Goal: Register for event/course

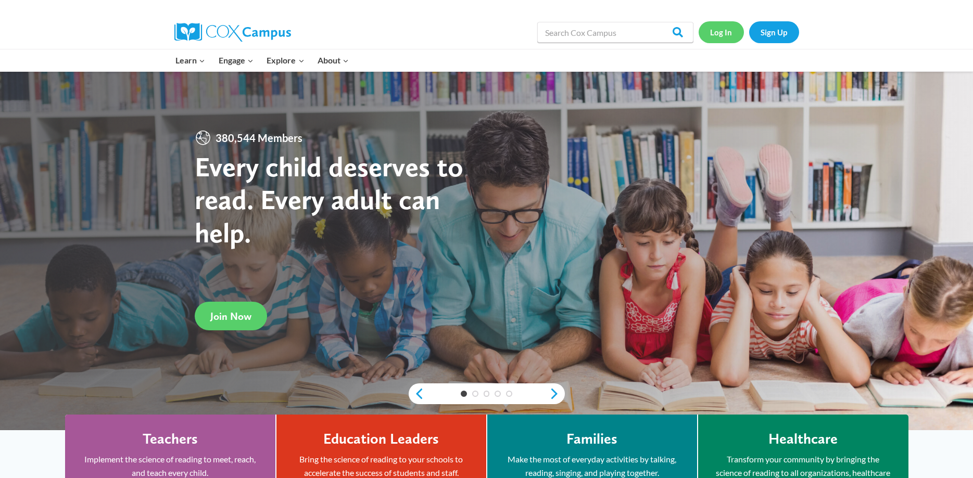
click at [705, 33] on link "Log In" at bounding box center [721, 31] width 45 height 21
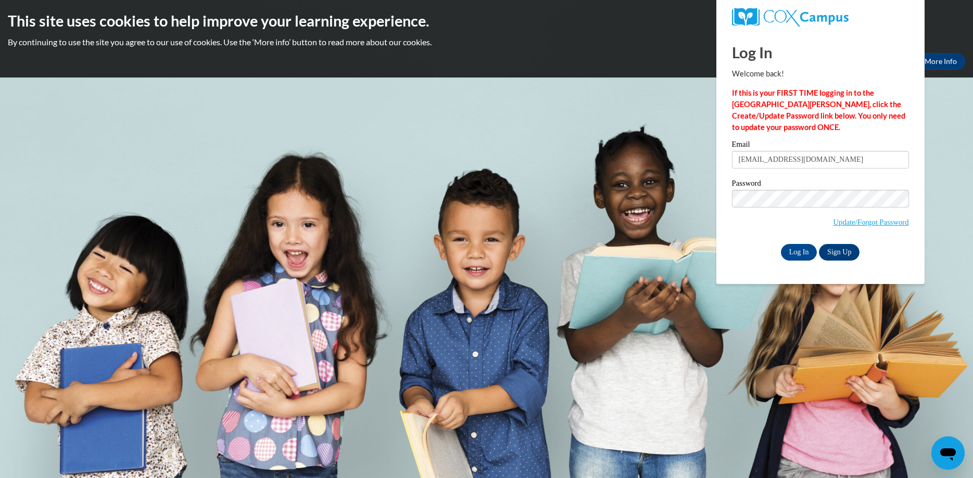
type input "[EMAIL_ADDRESS][DOMAIN_NAME]"
click at [781, 244] on input "Log In" at bounding box center [799, 252] width 36 height 17
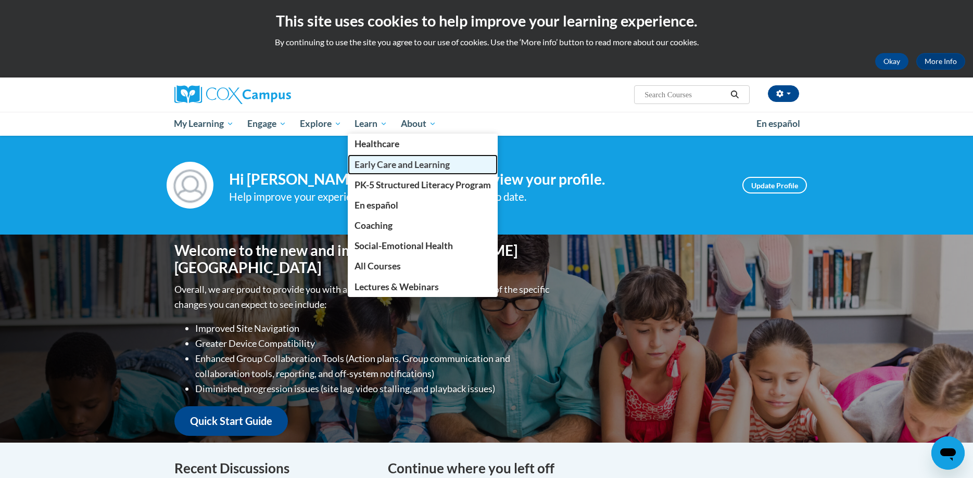
click at [363, 163] on span "Early Care and Learning" at bounding box center [402, 164] width 95 height 11
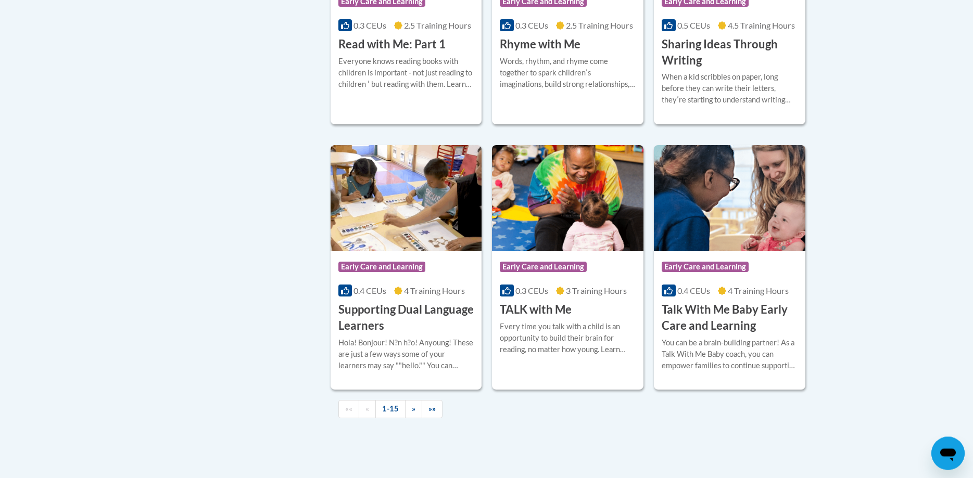
scroll to position [1414, 0]
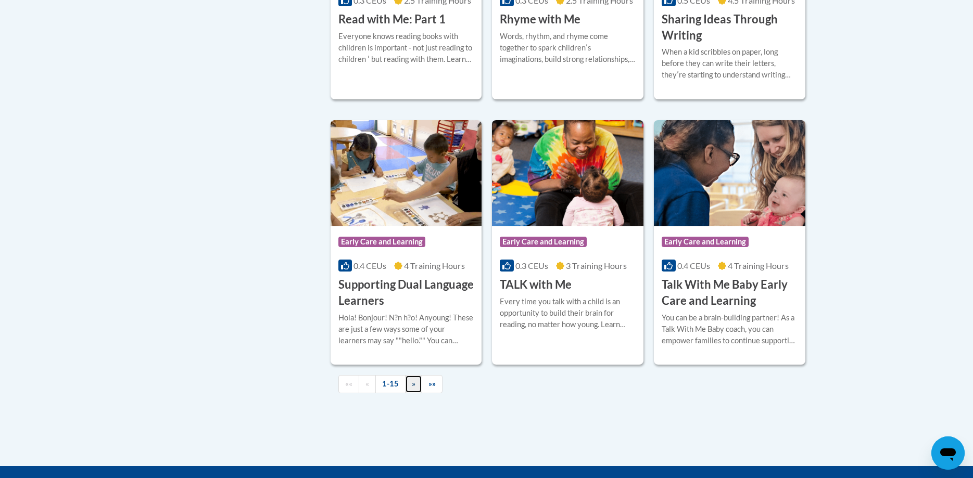
click at [408, 394] on link "»" at bounding box center [413, 384] width 17 height 18
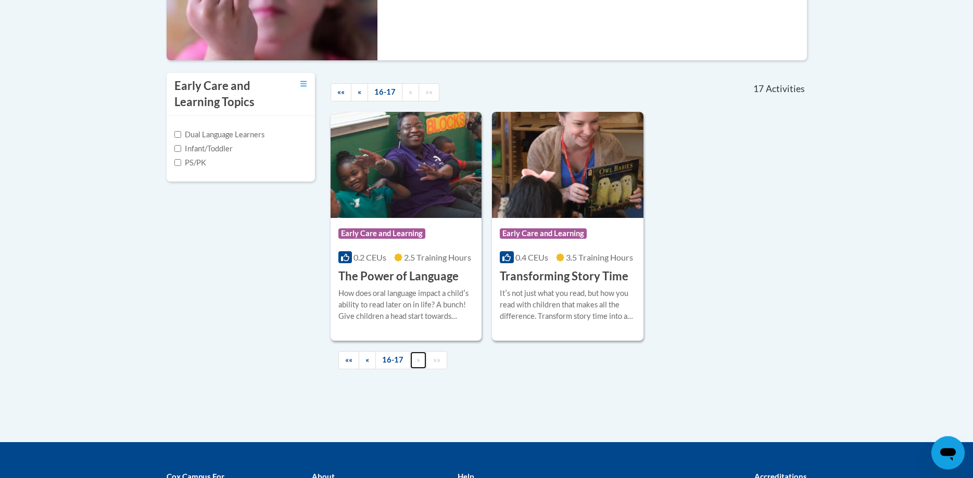
scroll to position [324, 0]
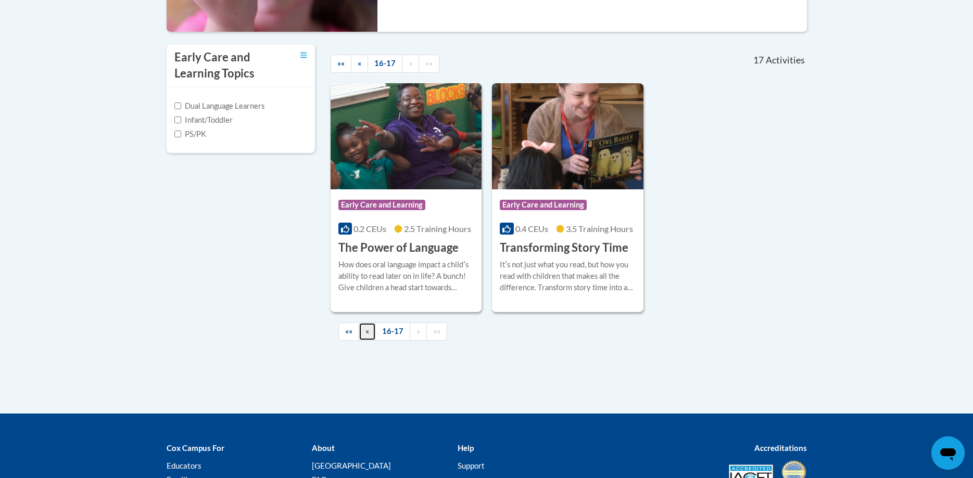
click at [372, 330] on link "«" at bounding box center [367, 332] width 17 height 18
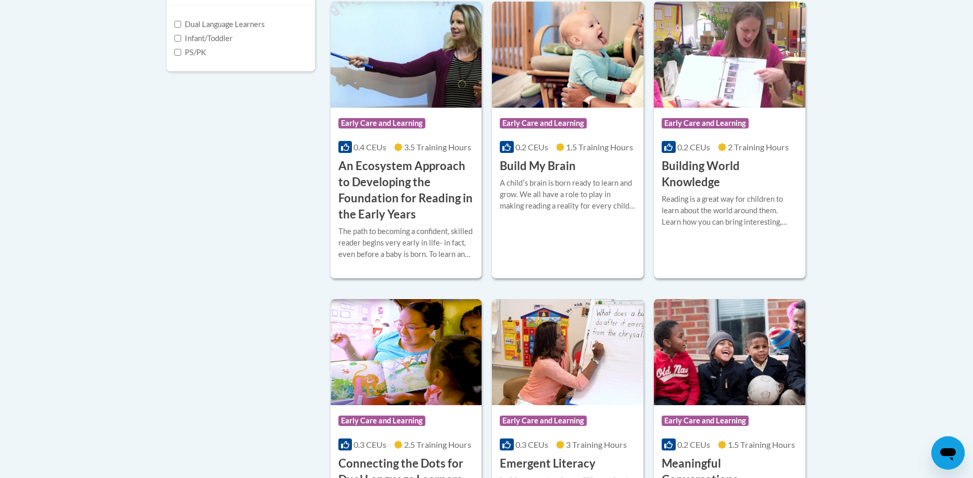
scroll to position [377, 0]
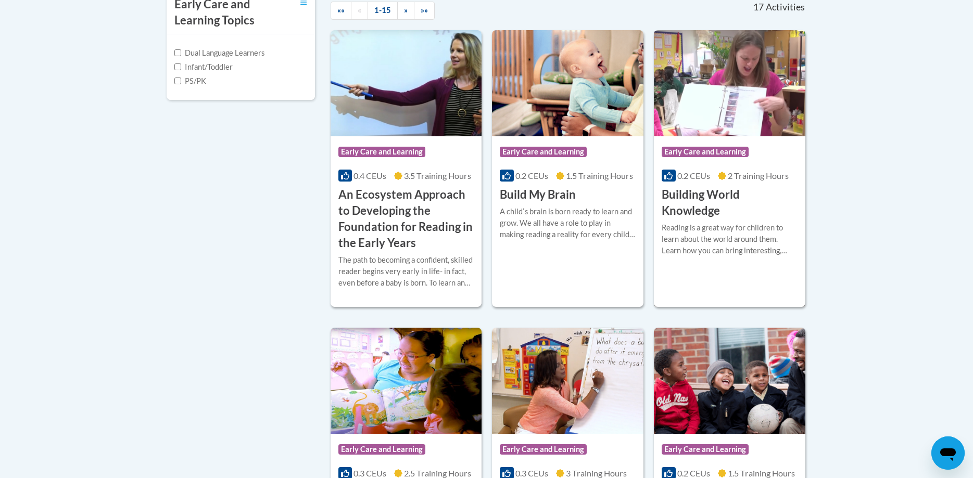
click at [742, 245] on div "Reading is a great way for children to learn about the world around them. Learn…" at bounding box center [730, 239] width 136 height 34
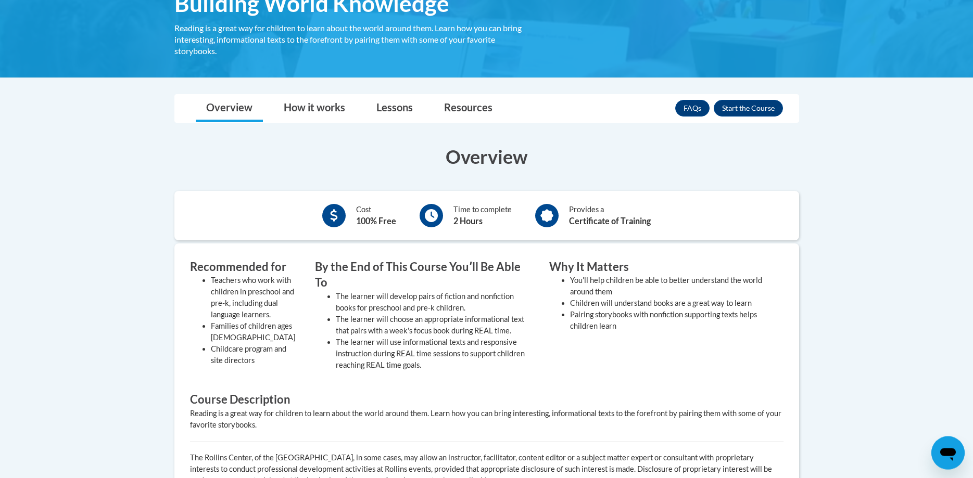
scroll to position [212, 0]
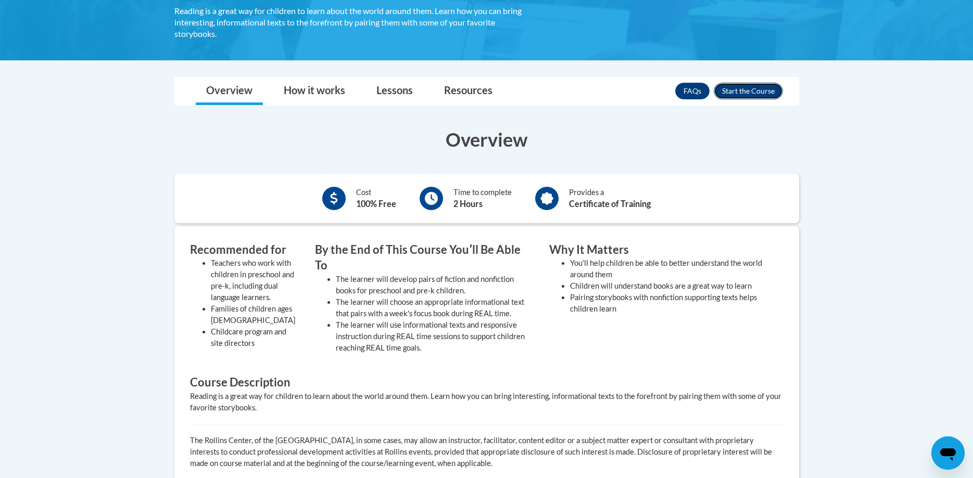
click at [756, 91] on button "Enroll" at bounding box center [748, 91] width 69 height 17
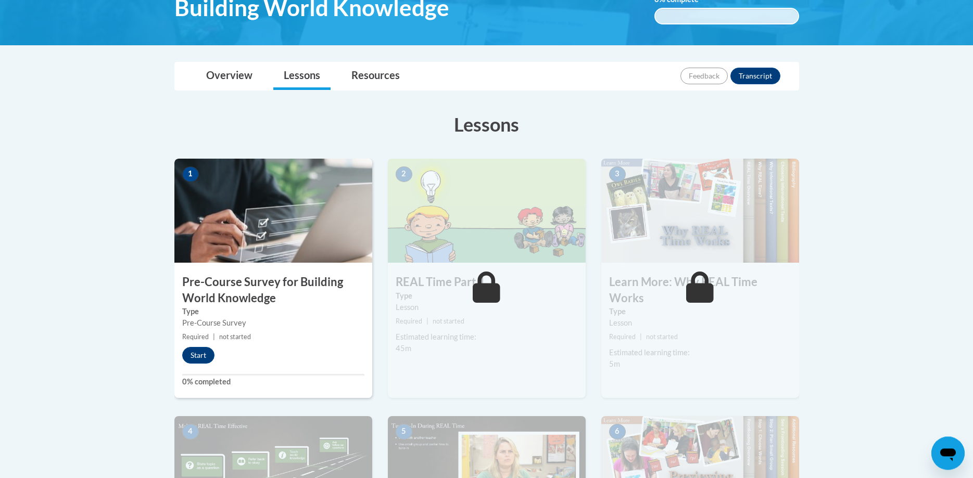
scroll to position [212, 0]
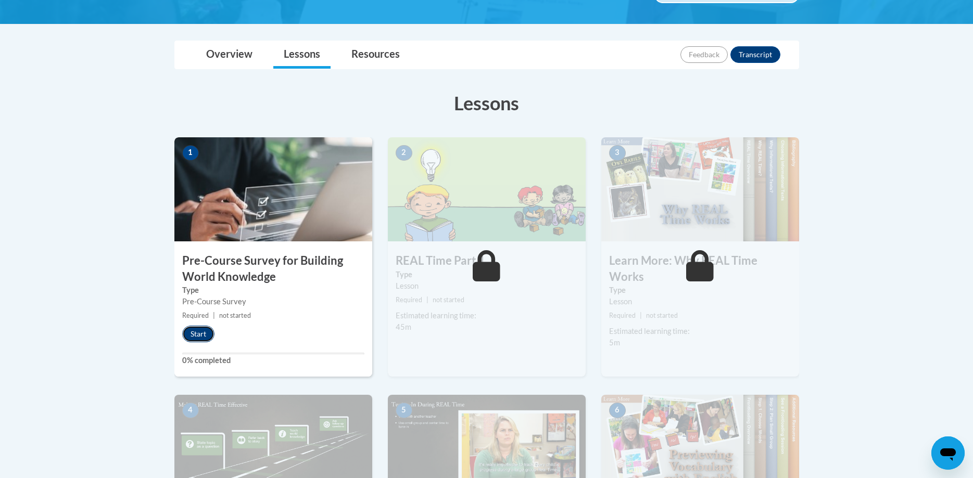
click at [204, 336] on button "Start" at bounding box center [198, 334] width 32 height 17
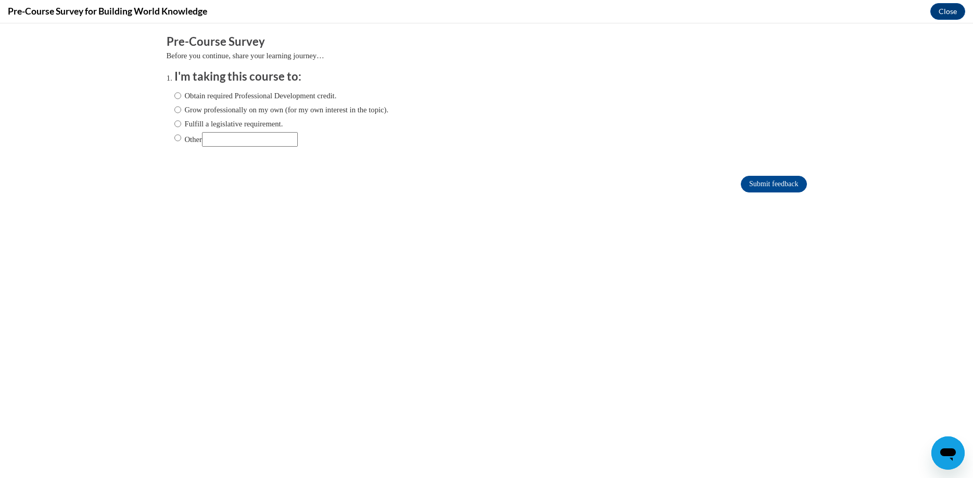
scroll to position [0, 0]
click at [225, 100] on label "Obtain required Professional Development credit." at bounding box center [255, 95] width 162 height 11
click at [181, 100] on input "Obtain required Professional Development credit." at bounding box center [177, 95] width 7 height 11
radio input "true"
click at [758, 182] on input "Submit feedback" at bounding box center [774, 184] width 66 height 17
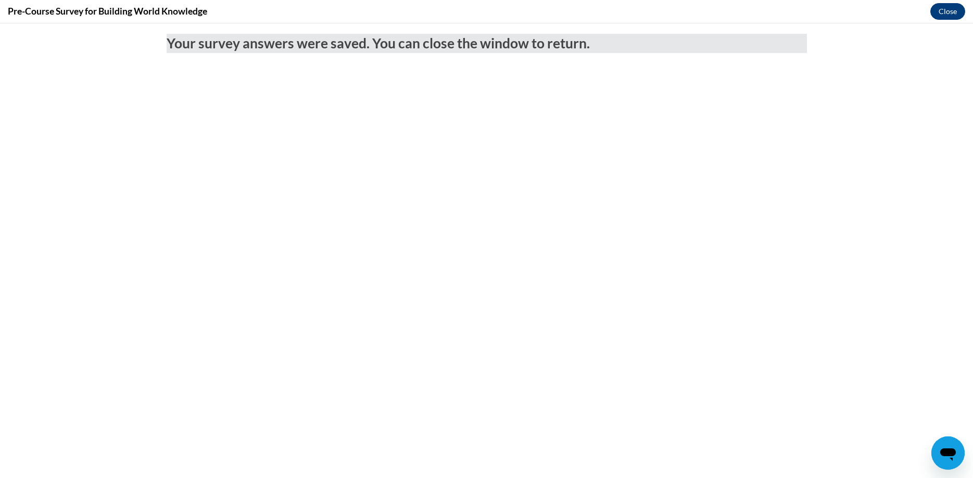
click at [946, 9] on button "Close" at bounding box center [947, 11] width 35 height 17
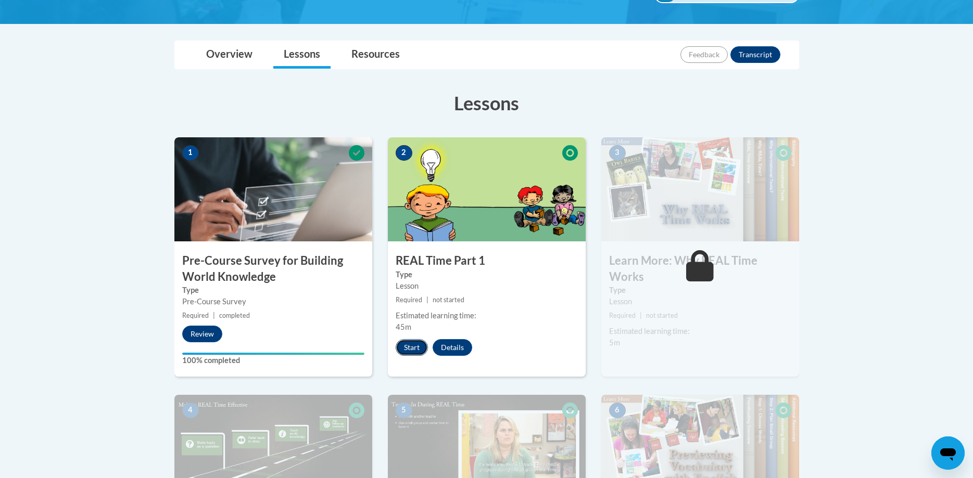
click at [419, 348] on button "Start" at bounding box center [412, 347] width 32 height 17
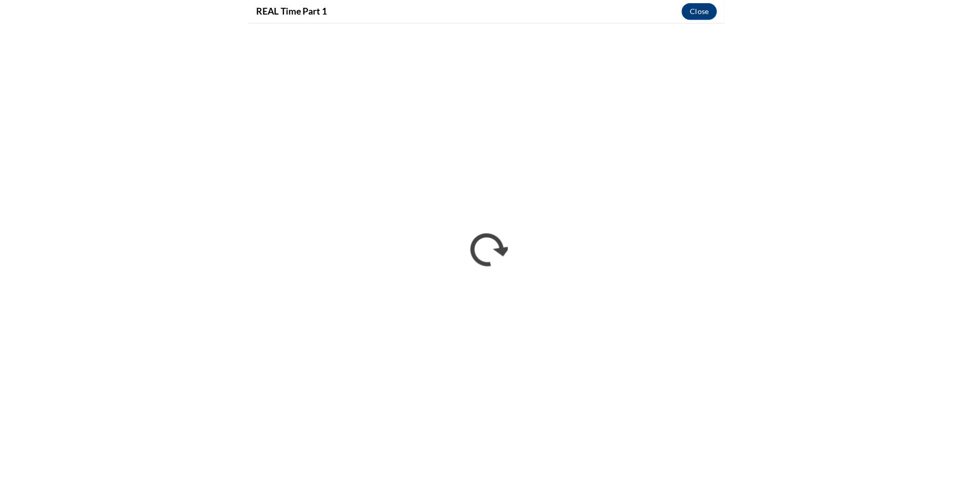
scroll to position [212, 0]
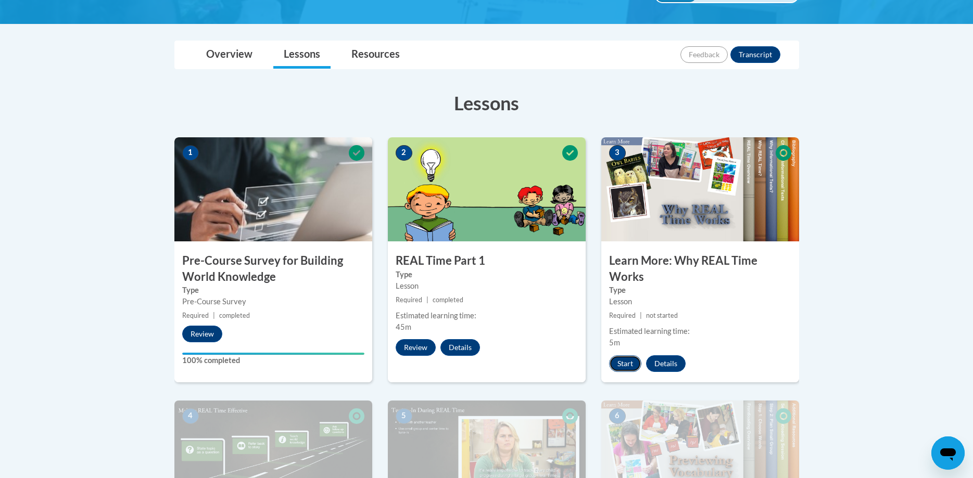
click at [624, 369] on button "Start" at bounding box center [625, 364] width 32 height 17
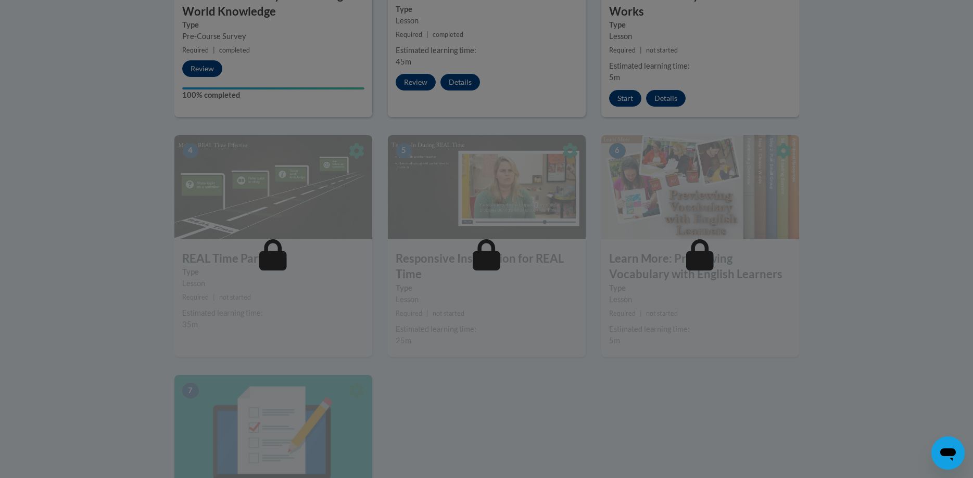
scroll to position [584, 0]
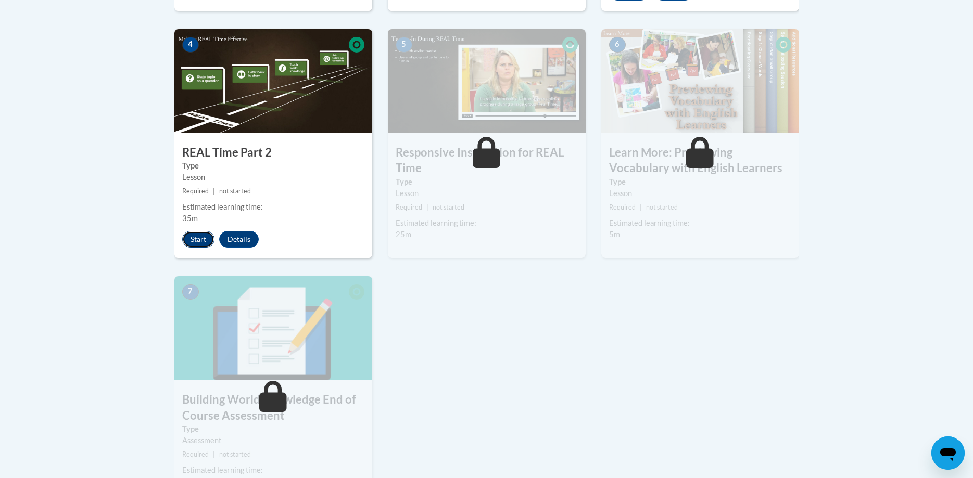
click at [197, 239] on button "Start" at bounding box center [198, 239] width 32 height 17
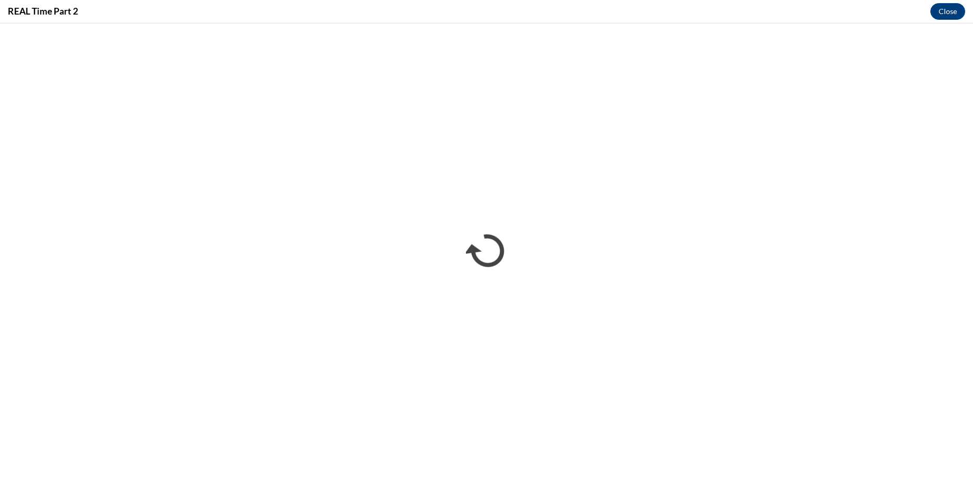
scroll to position [0, 0]
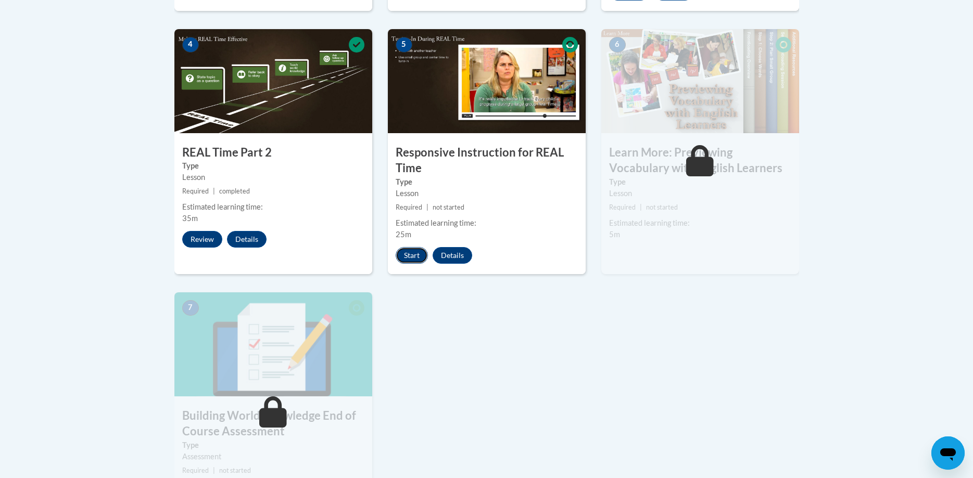
click at [414, 255] on button "Start" at bounding box center [412, 255] width 32 height 17
